Goal: Transaction & Acquisition: Purchase product/service

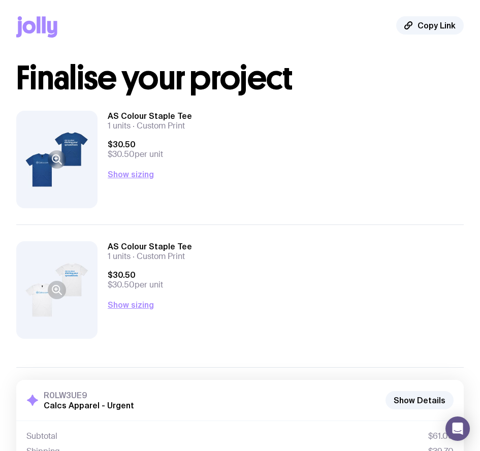
click at [70, 156] on button at bounding box center [56, 160] width 81 height 98
click at [60, 263] on button at bounding box center [56, 290] width 81 height 98
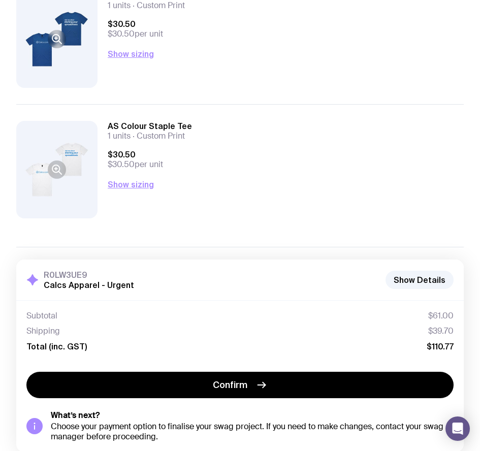
scroll to position [138, 0]
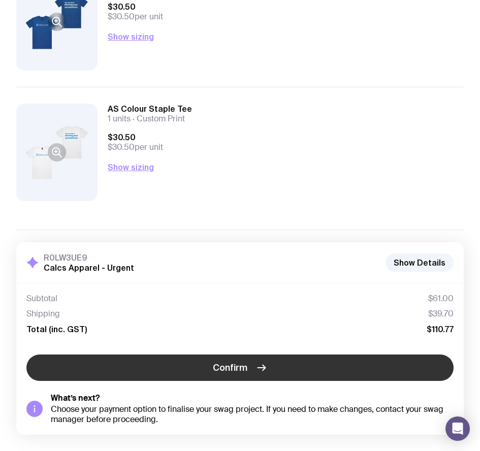
click at [238, 372] on span "Confirm" at bounding box center [230, 368] width 35 height 12
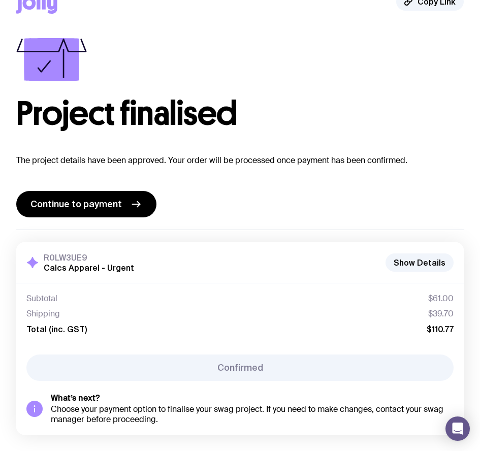
scroll to position [24, 0]
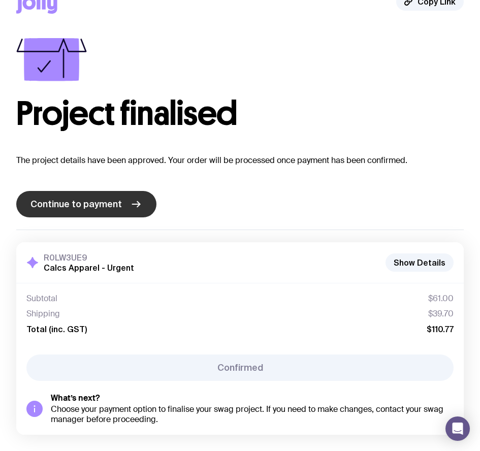
click at [103, 211] on link "Continue to payment" at bounding box center [86, 204] width 140 height 26
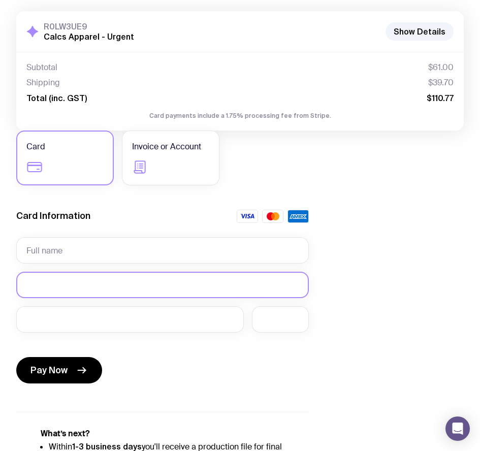
scroll to position [149, 0]
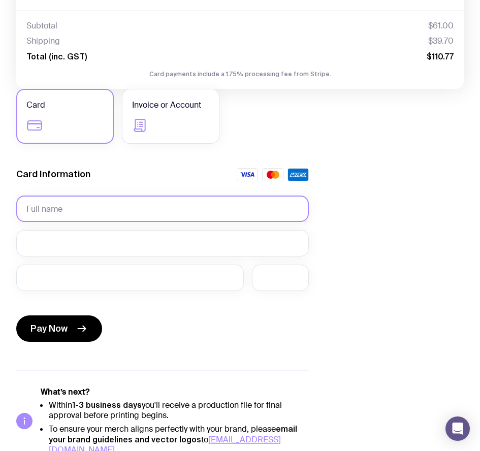
click at [110, 207] on input "text" at bounding box center [162, 209] width 293 height 26
type input "[PERSON_NAME]"
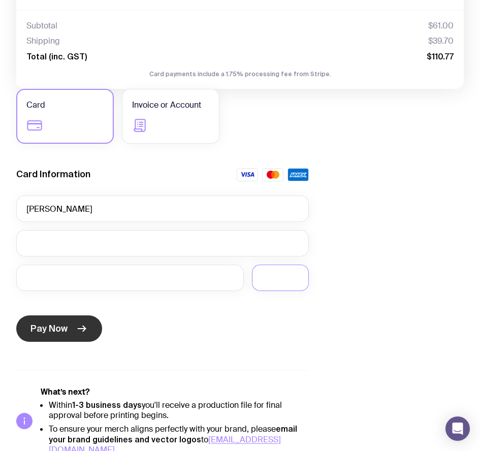
click at [54, 334] on span "Pay Now" at bounding box center [48, 329] width 37 height 12
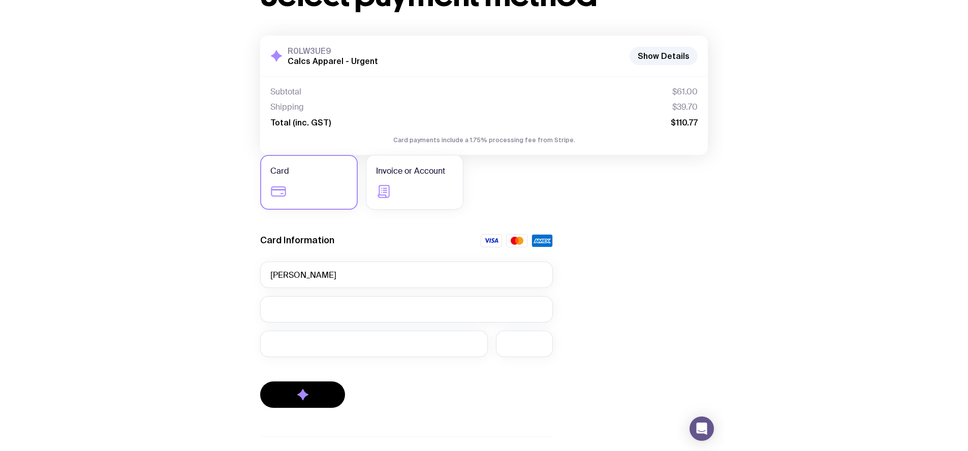
scroll to position [0, 0]
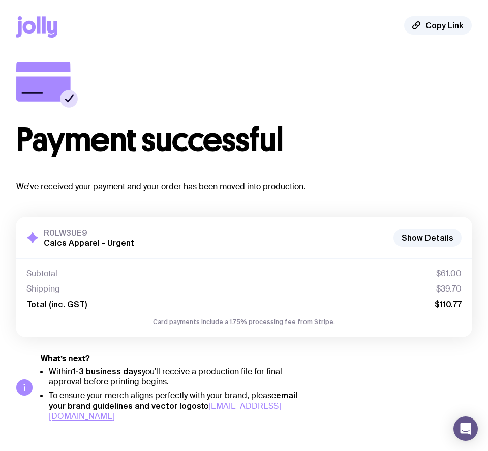
click at [35, 28] on icon at bounding box center [29, 27] width 13 height 13
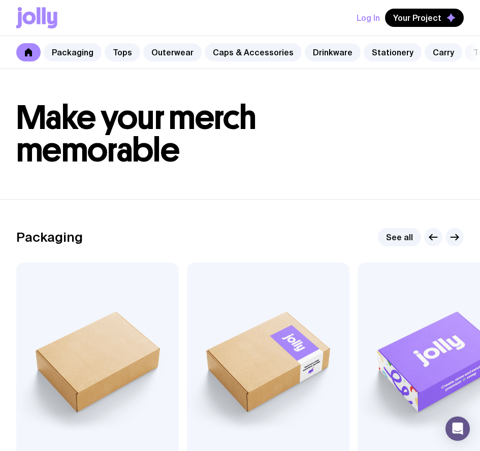
click at [365, 19] on button "Log In" at bounding box center [368, 18] width 23 height 18
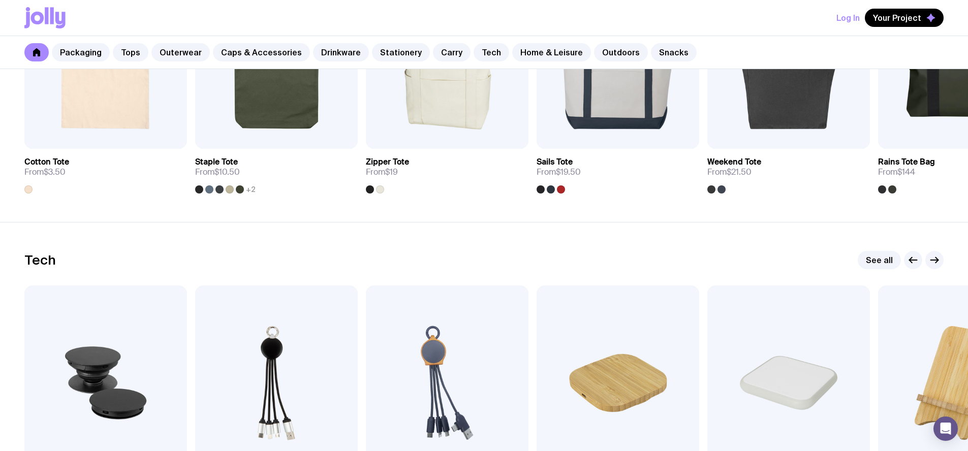
scroll to position [2312, 0]
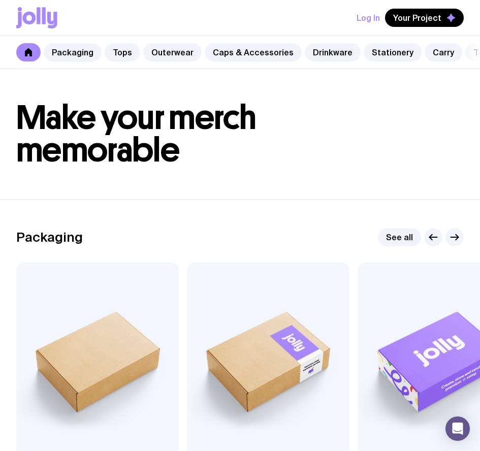
click at [372, 19] on button "Log In" at bounding box center [368, 18] width 23 height 18
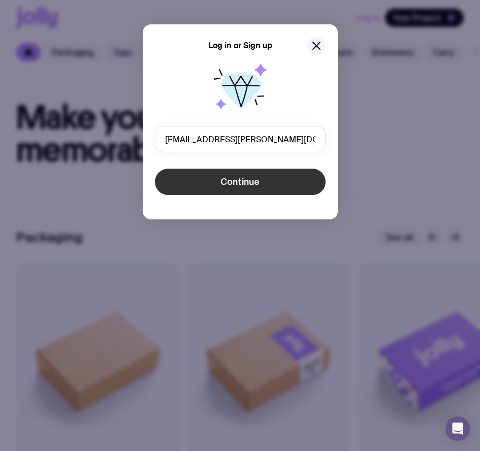
click at [261, 182] on button "Continue" at bounding box center [240, 182] width 171 height 26
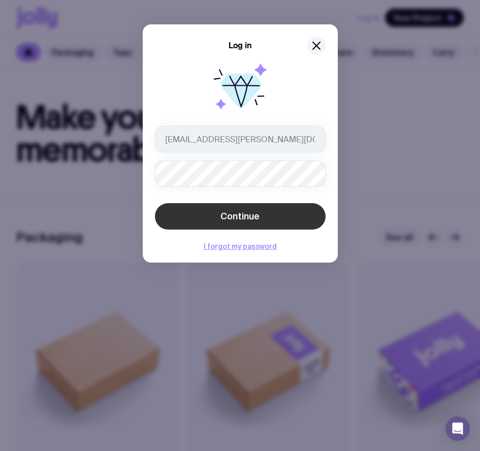
click at [255, 224] on button "Continue" at bounding box center [240, 216] width 171 height 26
